Goal: Information Seeking & Learning: Learn about a topic

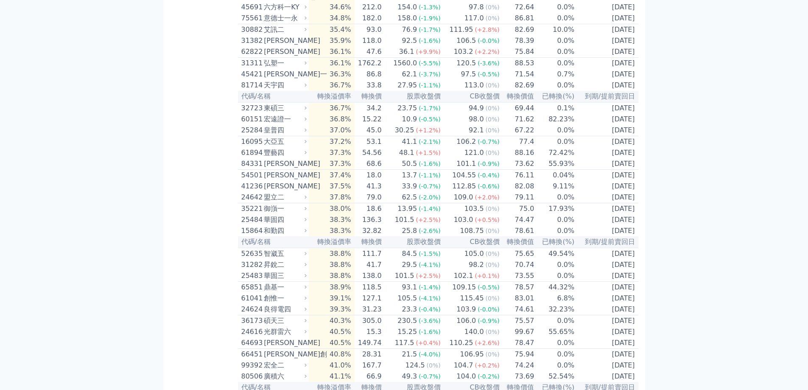
scroll to position [2460, 0]
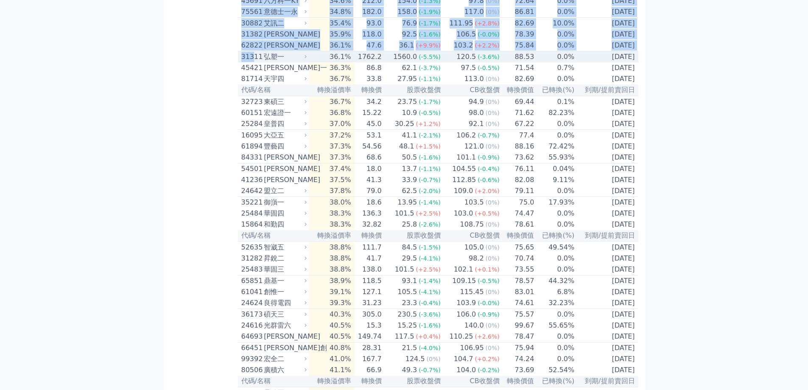
drag, startPoint x: 237, startPoint y: 244, endPoint x: 252, endPoint y: 242, distance: 15.4
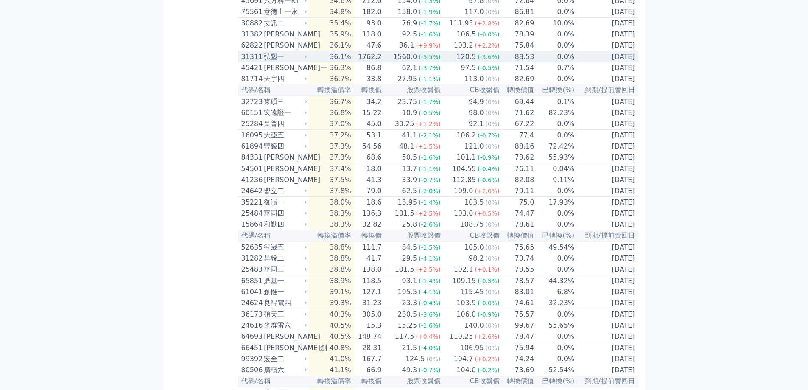
click at [262, 62] on div "31311" at bounding box center [251, 57] width 21 height 10
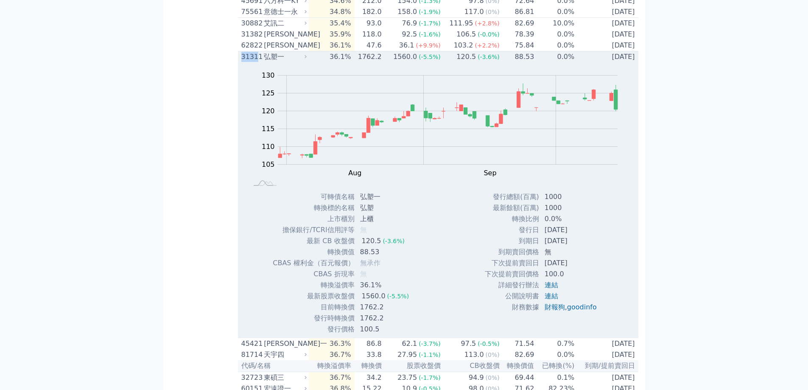
drag, startPoint x: 241, startPoint y: 243, endPoint x: 257, endPoint y: 243, distance: 16.5
click at [257, 62] on div "31311" at bounding box center [251, 57] width 21 height 10
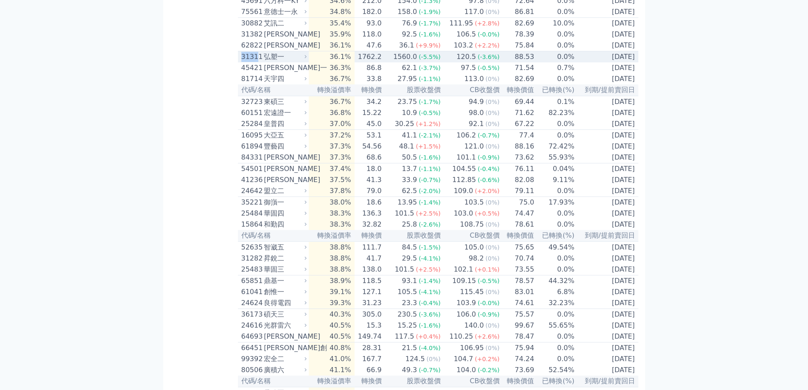
copy div "3131"
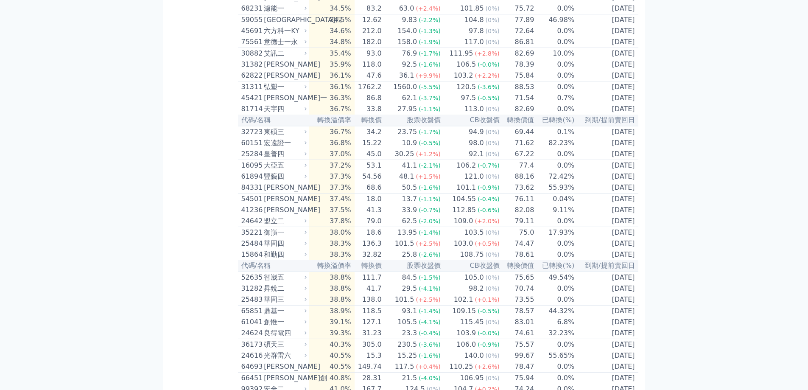
scroll to position [2417, 0]
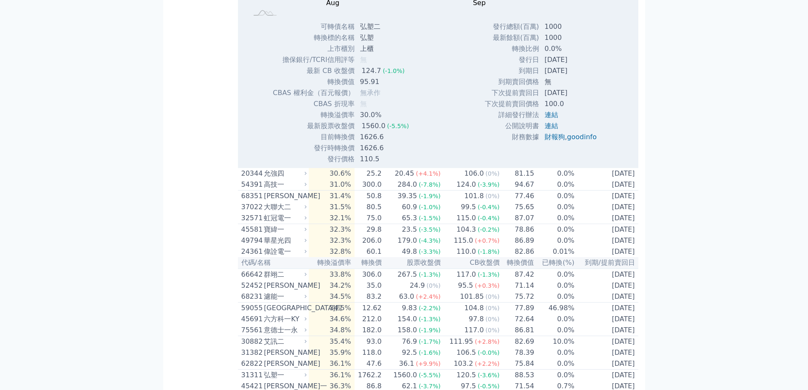
click at [668, 92] on div "可轉債列表 財務數據 可轉債列表 財務數據 登出 登出 按代號排序 即將/近期發行 一年內到期 轉換比例 低收盤價 轉換價值接近百元 低轉換溢價" at bounding box center [404, 163] width 808 height 5161
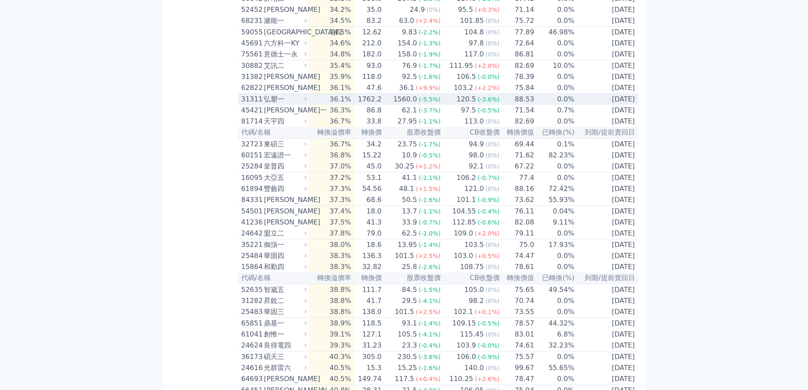
click at [306, 102] on icon at bounding box center [306, 99] width 6 height 6
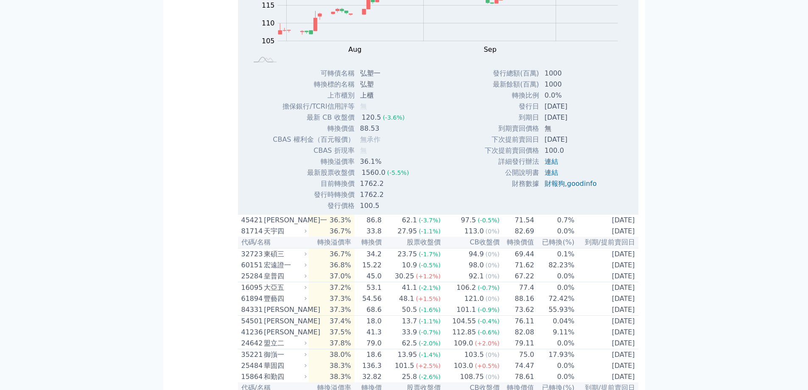
scroll to position [2587, 0]
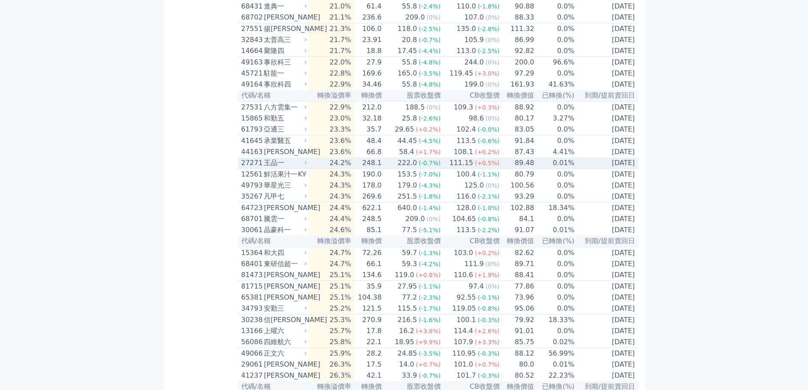
scroll to position [1696, 0]
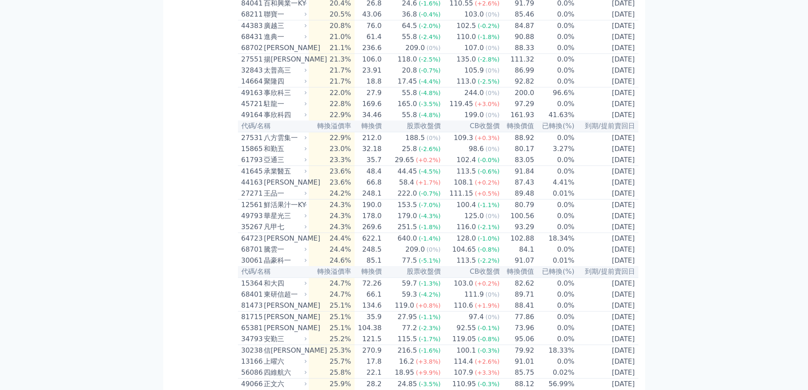
drag, startPoint x: 236, startPoint y: 115, endPoint x: 260, endPoint y: 115, distance: 23.3
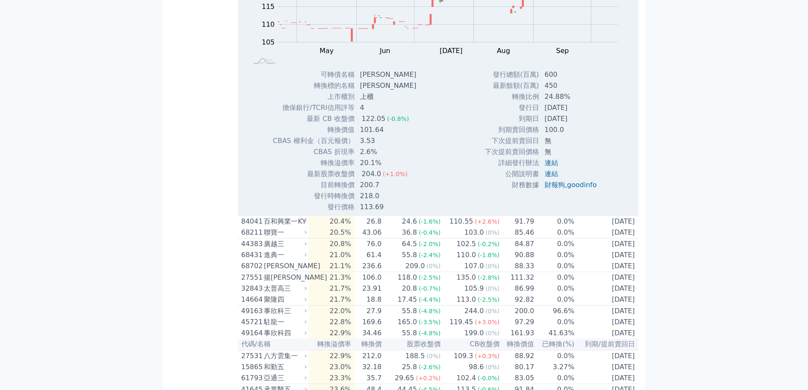
scroll to position [1739, 0]
